Goal: Task Accomplishment & Management: Manage account settings

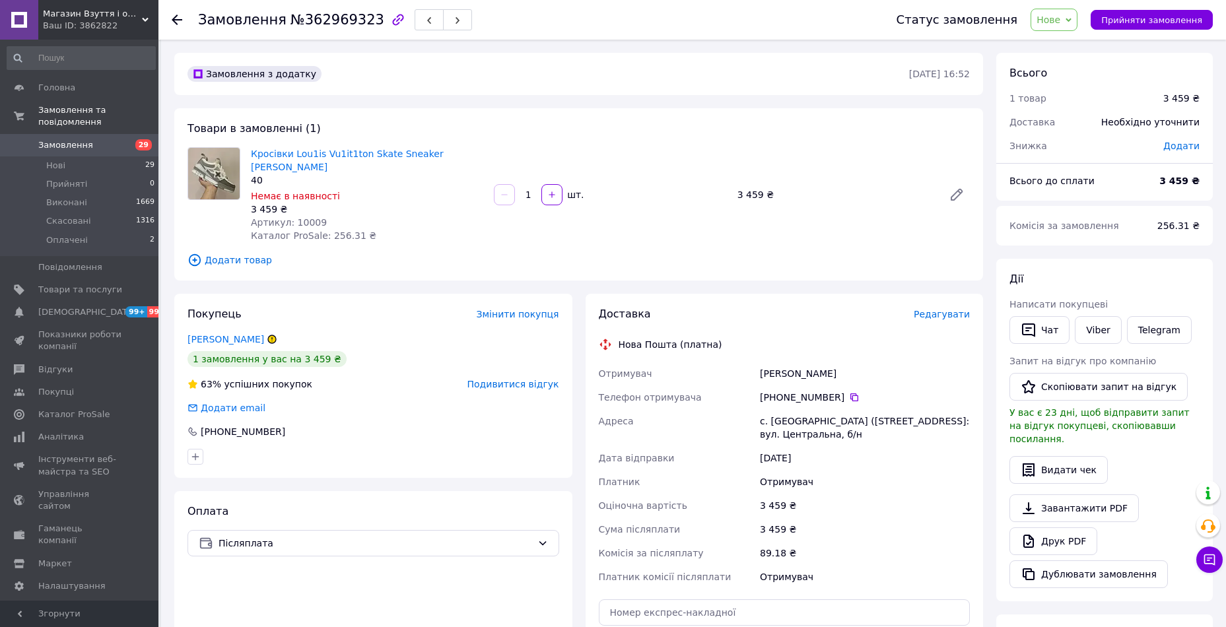
click at [1061, 19] on span "Нове" at bounding box center [1049, 20] width 24 height 11
click at [1074, 87] on li "Скасовано" at bounding box center [1062, 86] width 61 height 20
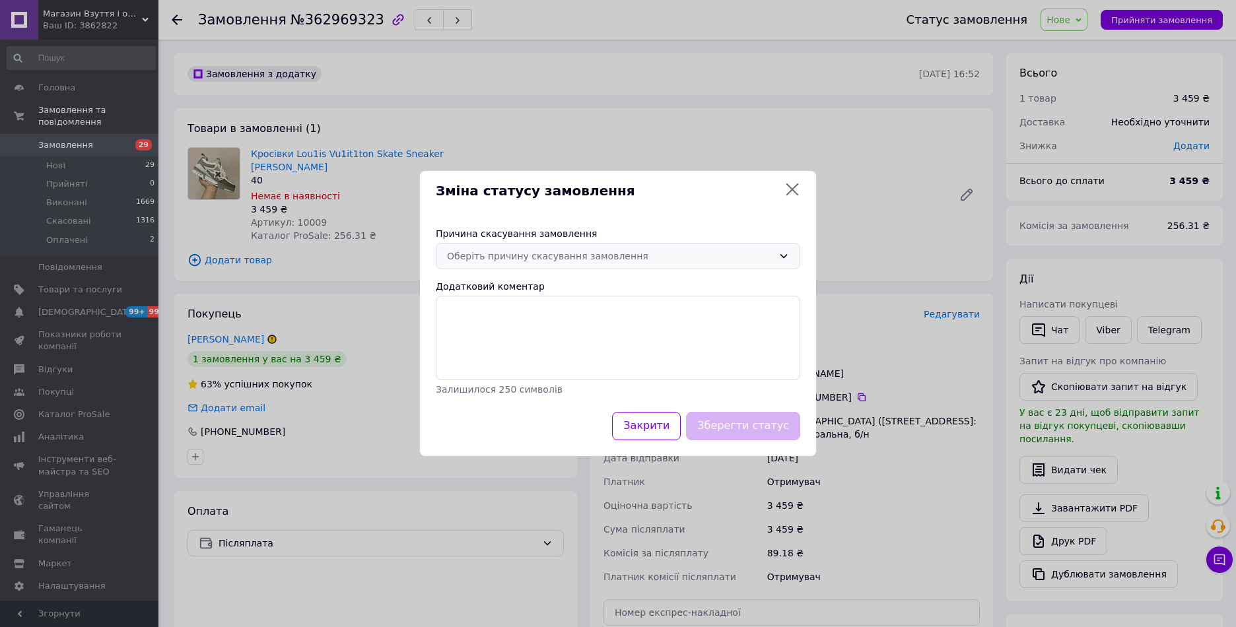
click at [626, 261] on div "Оберіть причину скасування замовлення" at bounding box center [610, 256] width 326 height 15
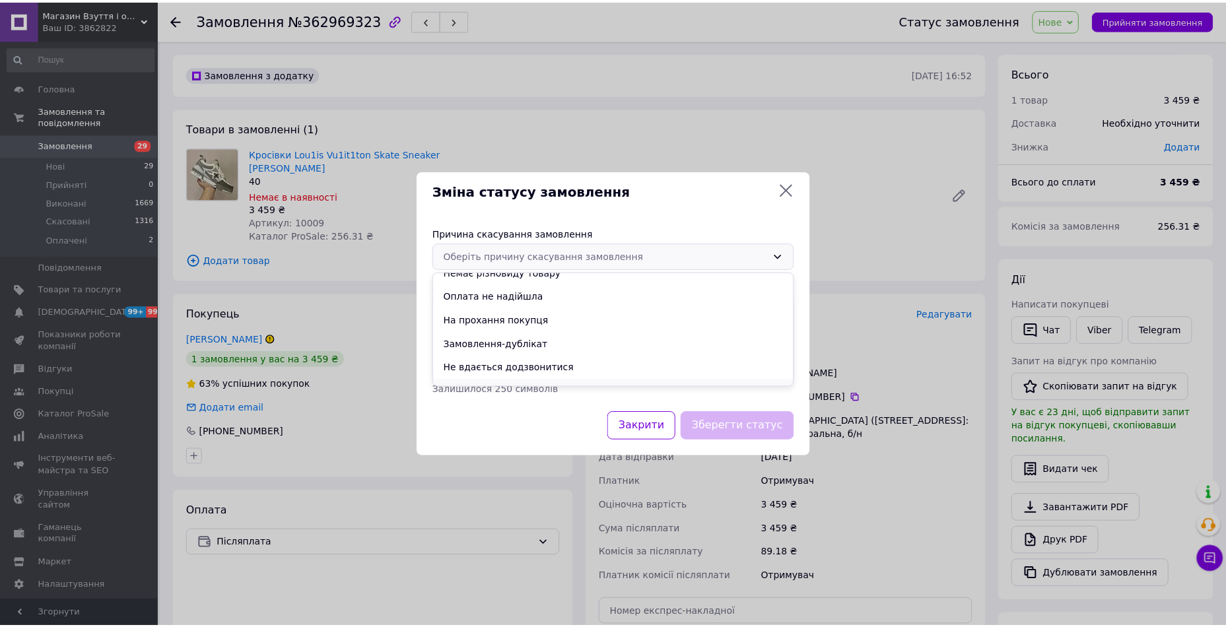
scroll to position [53, 0]
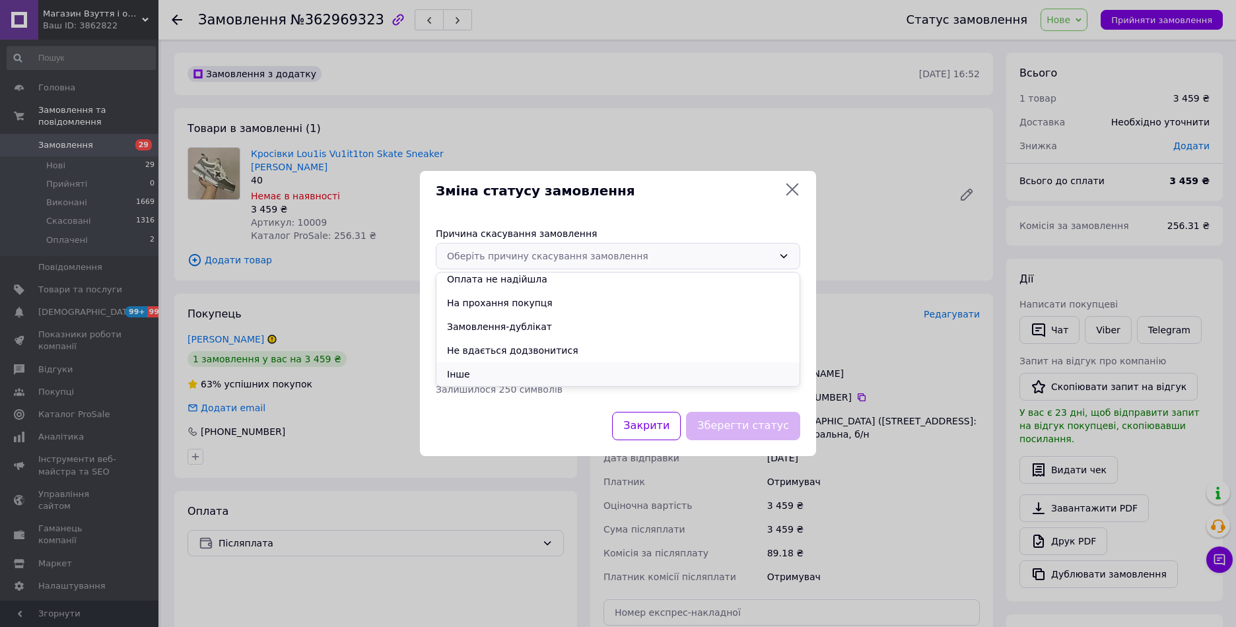
click at [526, 372] on li "Інше" at bounding box center [618, 375] width 363 height 24
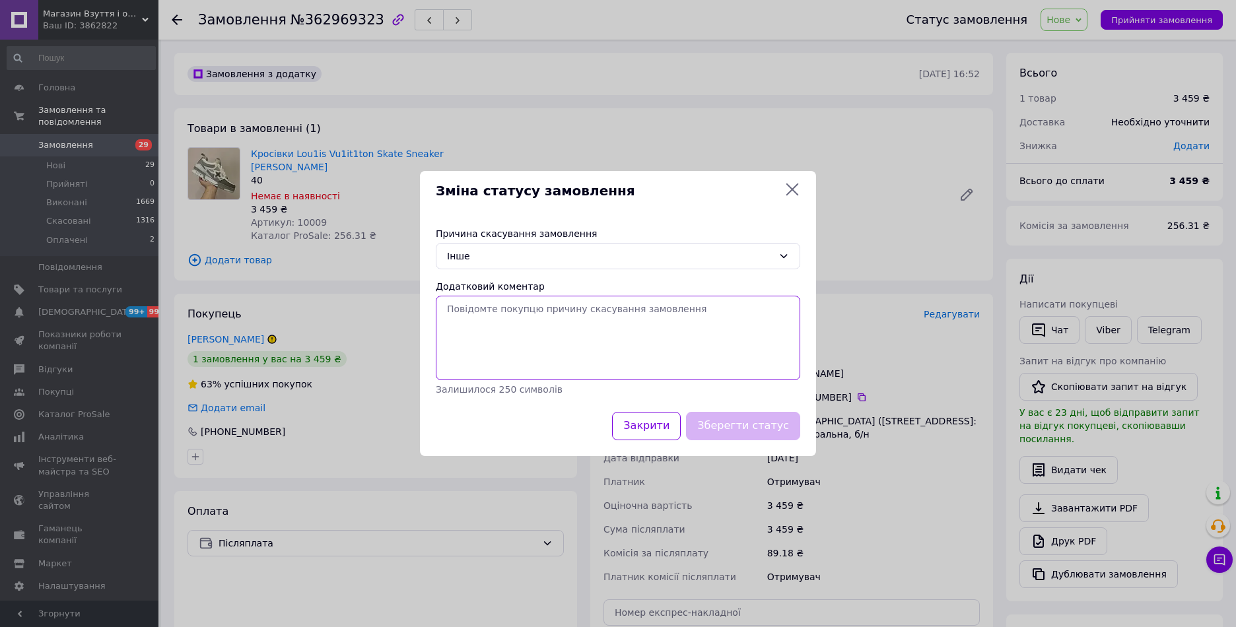
click at [538, 343] on textarea "Додатковий коментар" at bounding box center [618, 338] width 365 height 85
type textarea "3"
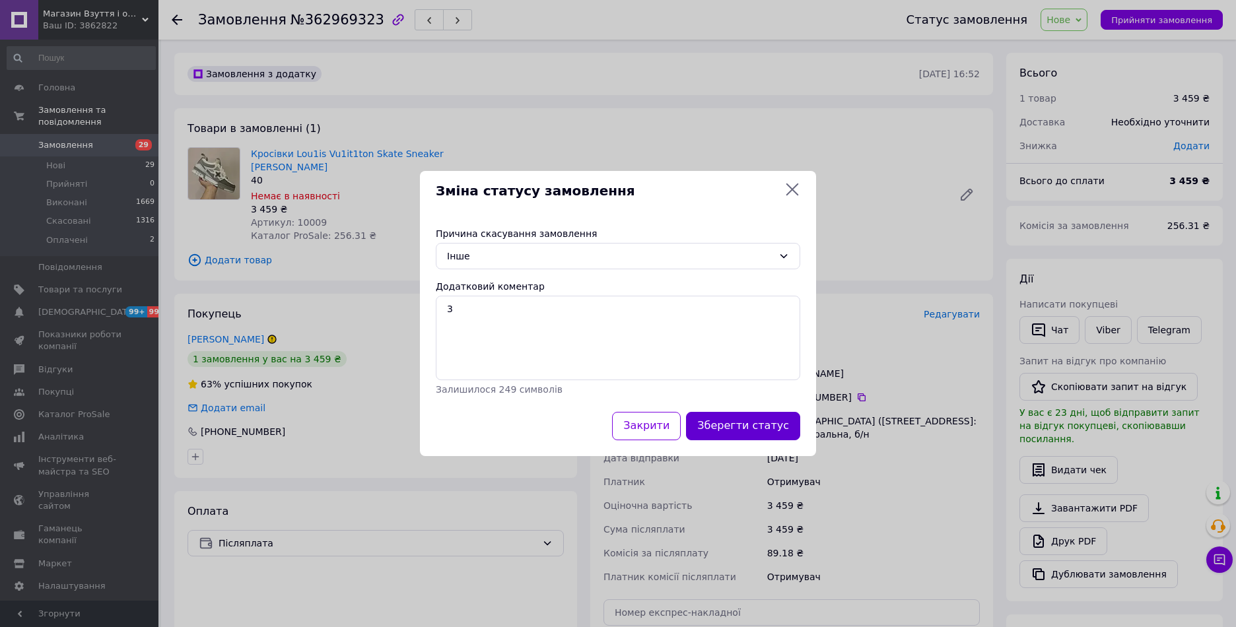
click at [726, 429] on button "Зберегти статус" at bounding box center [743, 426] width 114 height 28
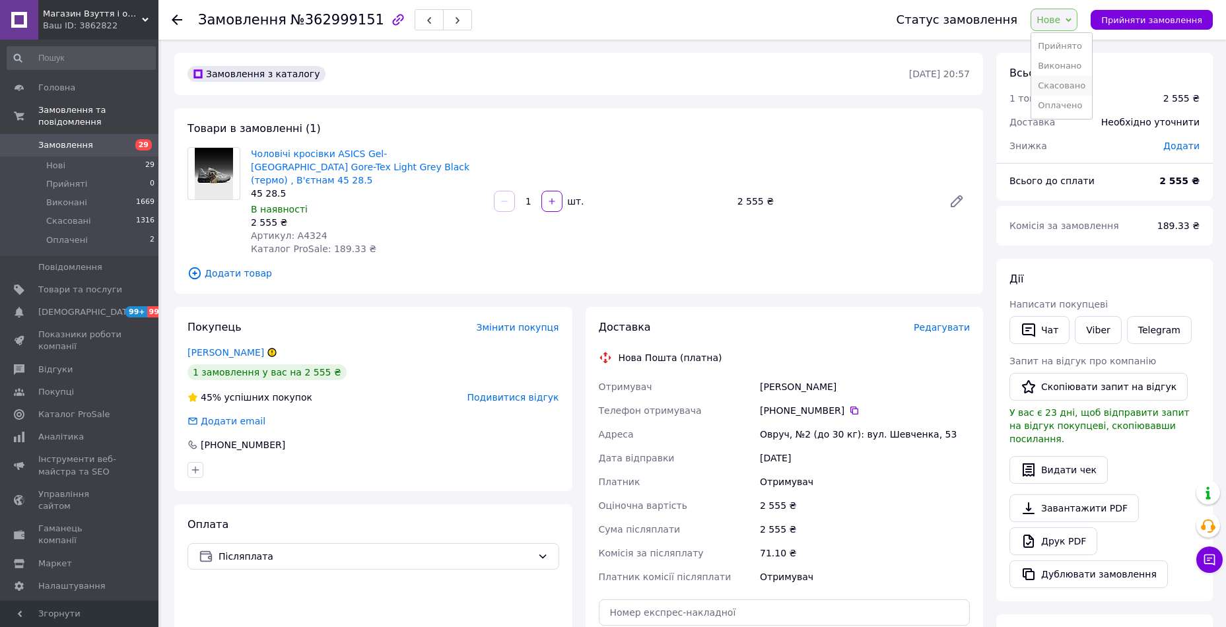
click at [1065, 84] on li "Скасовано" at bounding box center [1062, 86] width 61 height 20
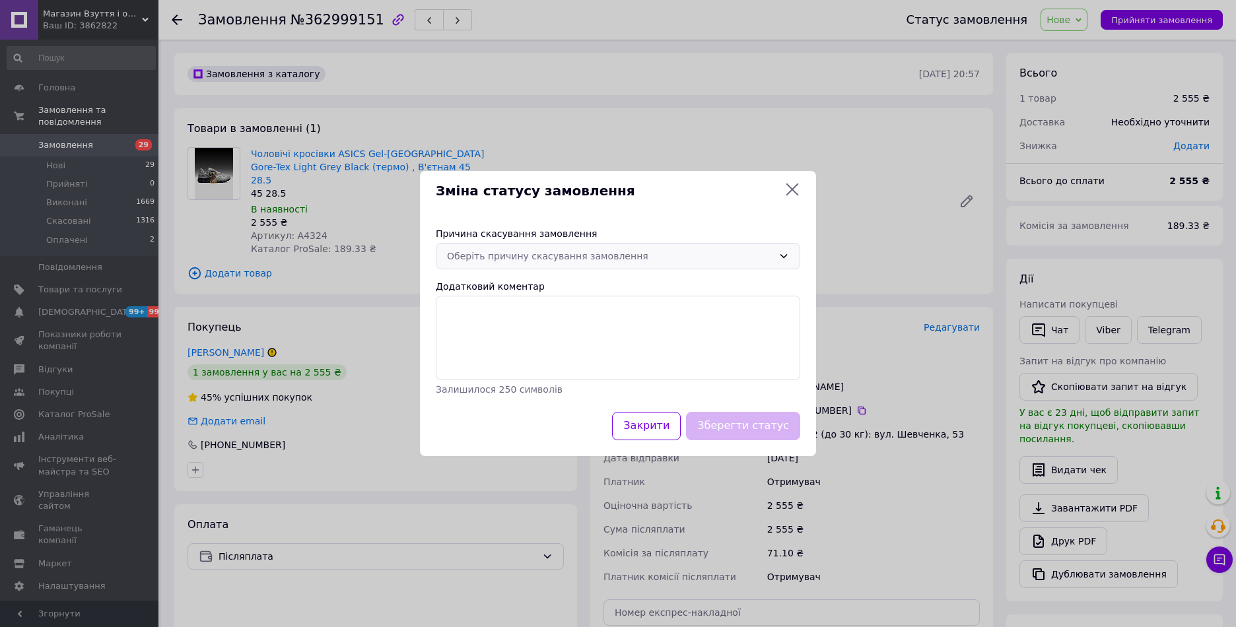
click at [524, 257] on div "Оберіть причину скасування замовлення" at bounding box center [610, 256] width 326 height 15
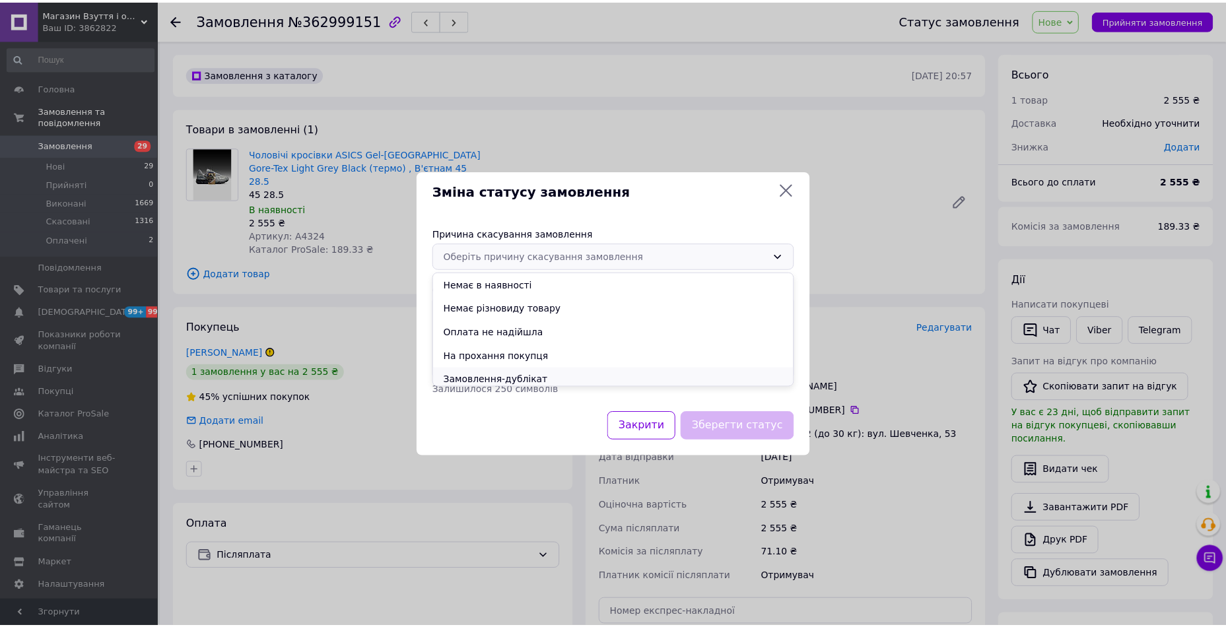
scroll to position [53, 0]
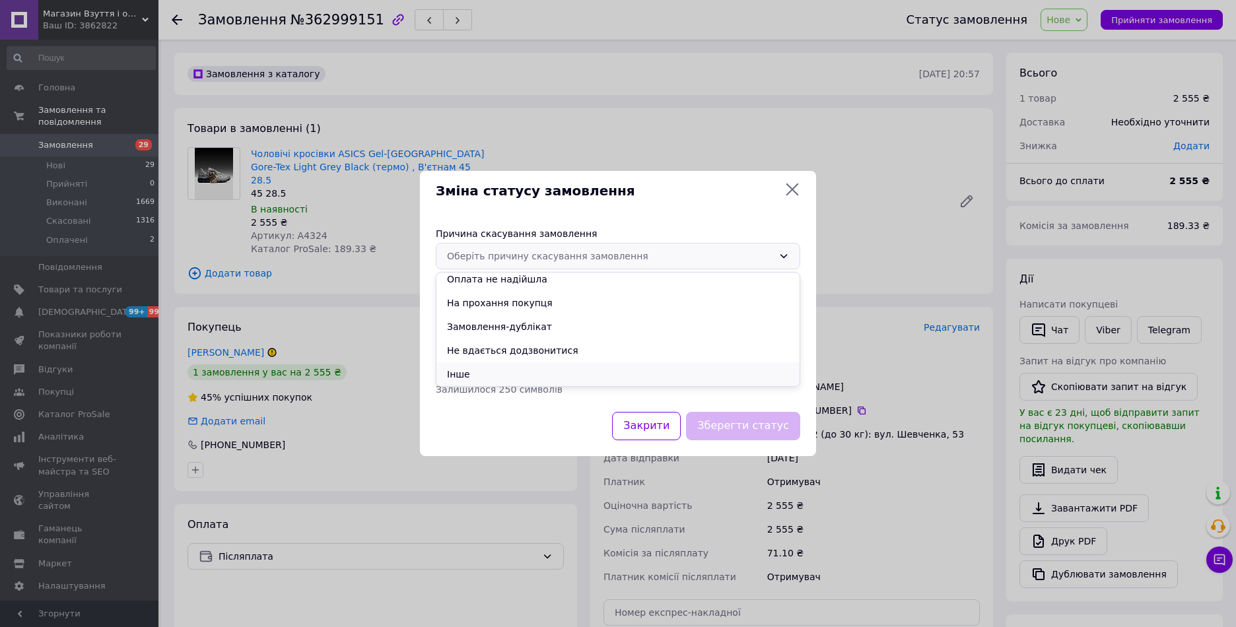
click at [485, 377] on li "Інше" at bounding box center [618, 375] width 363 height 24
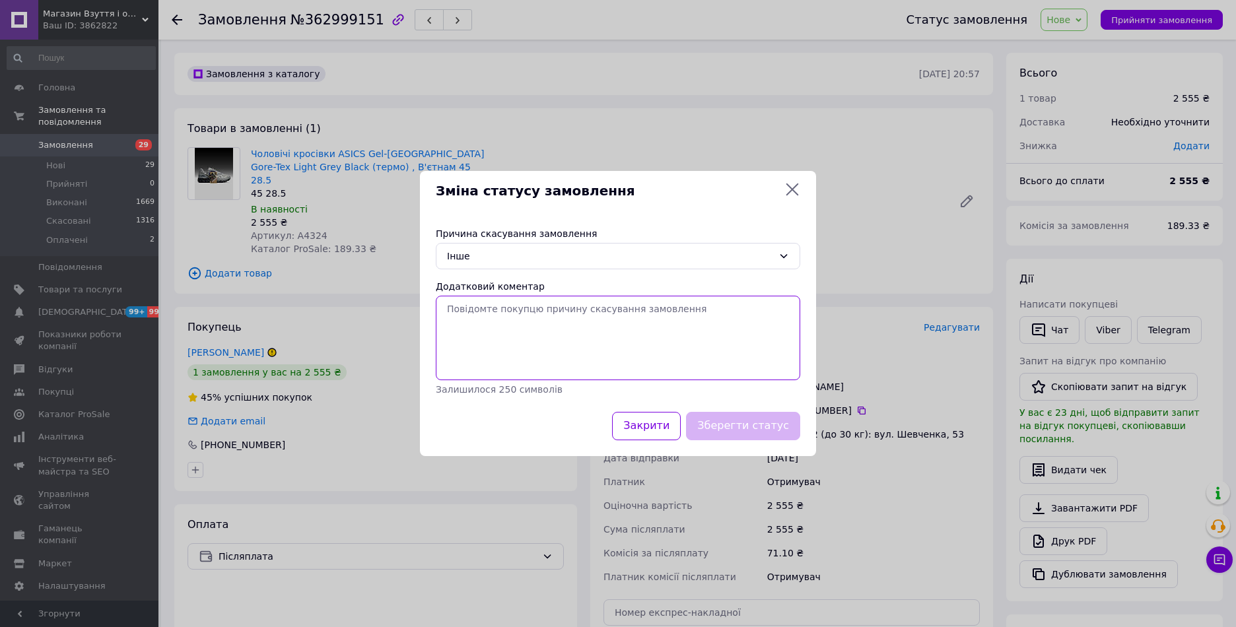
click at [531, 353] on textarea "Додатковий коментар" at bounding box center [618, 338] width 365 height 85
type textarea "3"
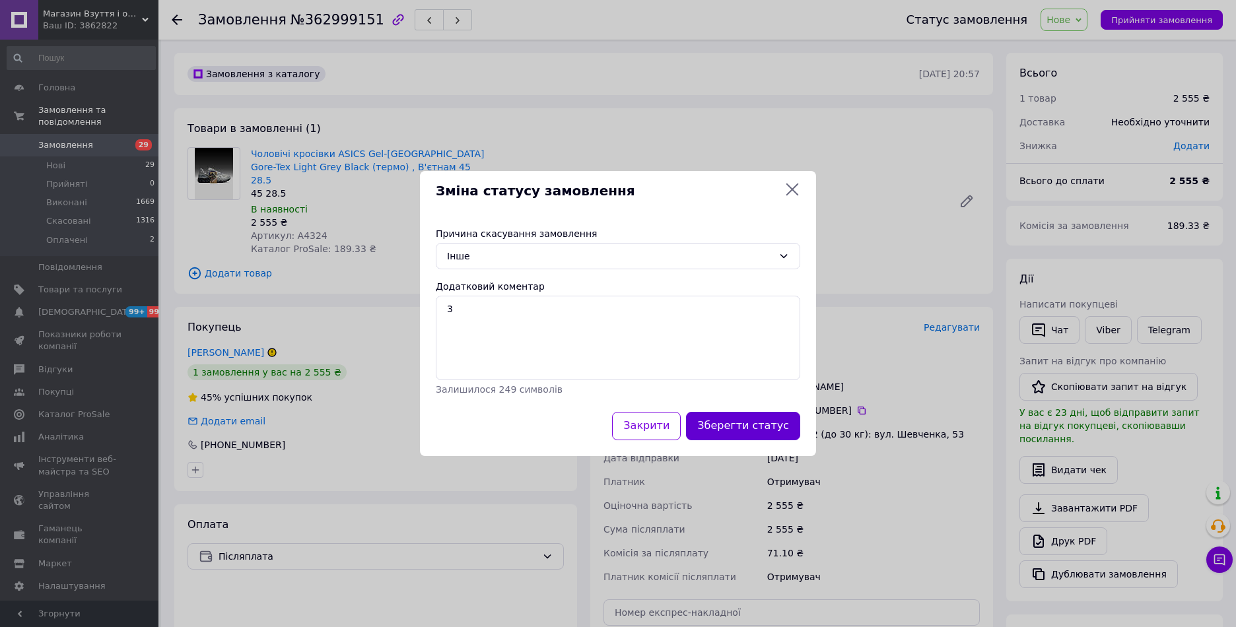
click at [740, 420] on button "Зберегти статус" at bounding box center [743, 426] width 114 height 28
